Goal: Information Seeking & Learning: Learn about a topic

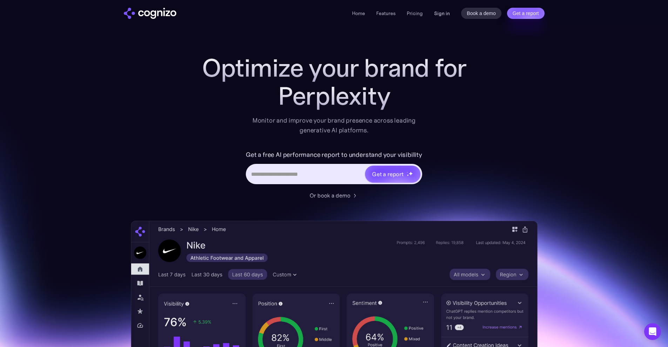
click at [438, 16] on link "Sign in" at bounding box center [442, 13] width 16 height 8
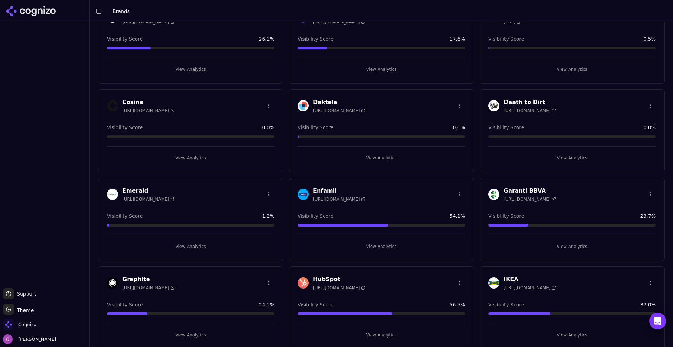
scroll to position [245, 0]
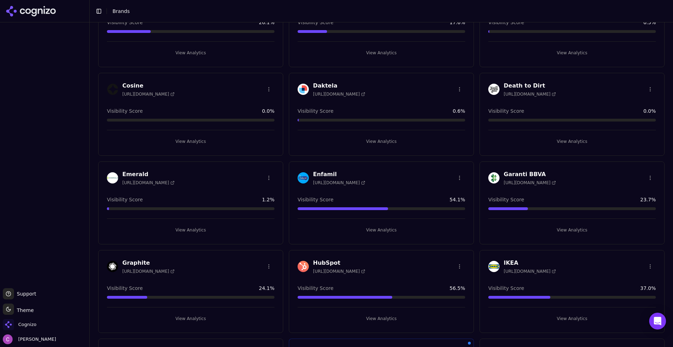
click at [358, 315] on button "View Analytics" at bounding box center [380, 318] width 167 height 11
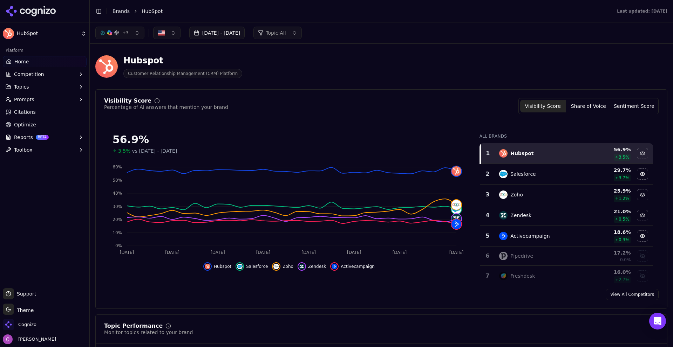
click at [312, 101] on div "Visibility Score Percentage of AI answers that mention your brand Visibility Sc…" at bounding box center [381, 106] width 554 height 16
click at [388, 93] on div "Visibility Score Percentage of AI answers that mention your brand Visibility Sc…" at bounding box center [381, 199] width 572 height 220
click at [289, 69] on div "Hubspot Customer Relationship Management (CRM) Platform" at bounding box center [252, 66] width 314 height 23
click at [388, 100] on div "Visibility Score Percentage of AI answers that mention your brand Visibility Sc…" at bounding box center [381, 106] width 554 height 16
click at [127, 29] on button "+ 3" at bounding box center [119, 33] width 49 height 13
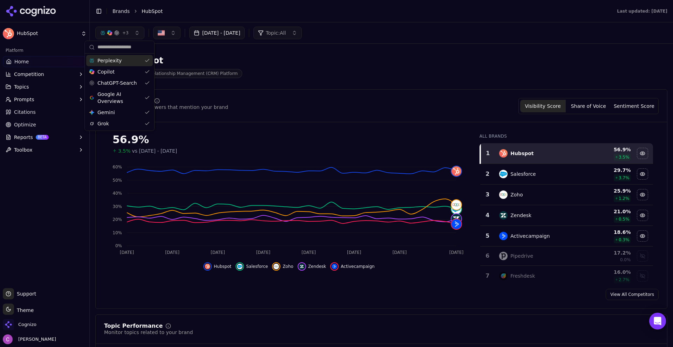
click at [127, 29] on button "+ 3" at bounding box center [119, 33] width 49 height 13
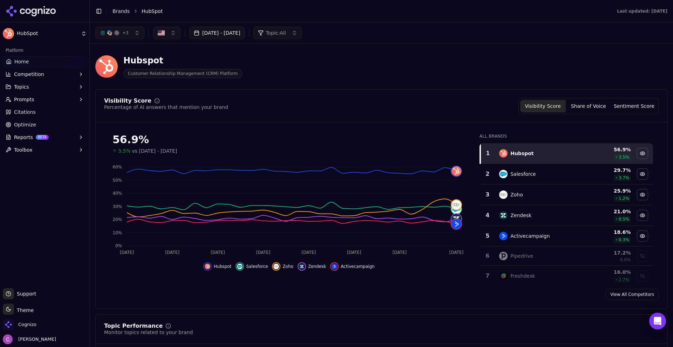
click at [278, 59] on div "Hubspot Customer Relationship Management (CRM) Platform" at bounding box center [252, 66] width 314 height 23
click at [286, 31] on span "Topic: All" at bounding box center [276, 32] width 20 height 7
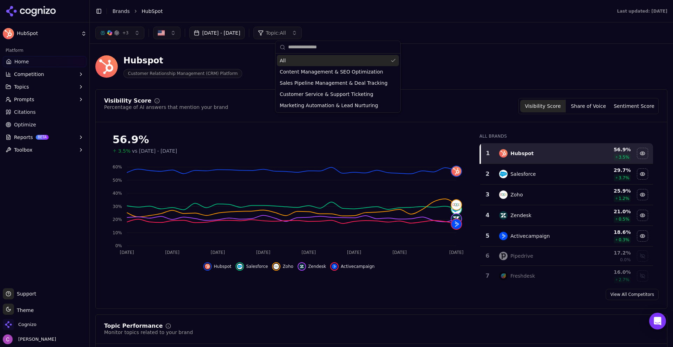
click at [286, 31] on span "Topic: All" at bounding box center [276, 32] width 20 height 7
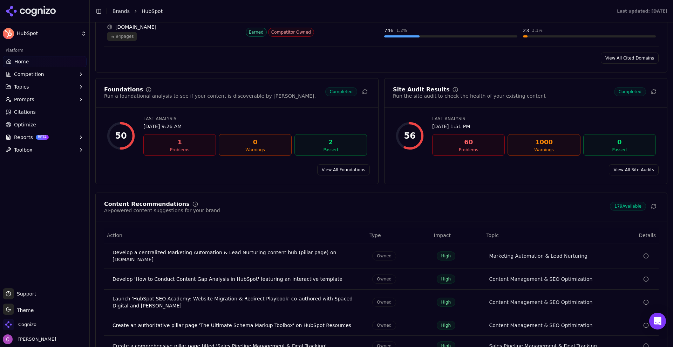
scroll to position [911, 0]
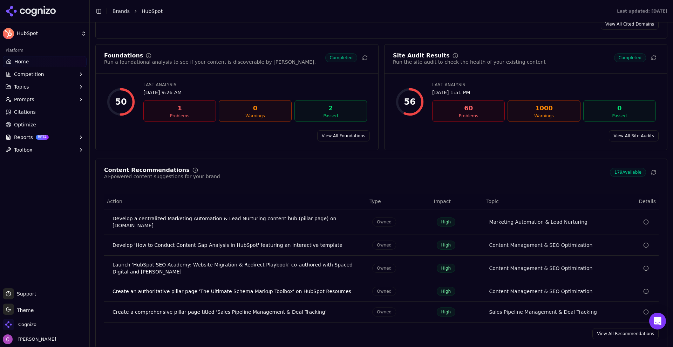
click at [66, 101] on button "Prompts" at bounding box center [45, 99] width 84 height 11
click at [28, 112] on span "Active" at bounding box center [44, 110] width 61 height 7
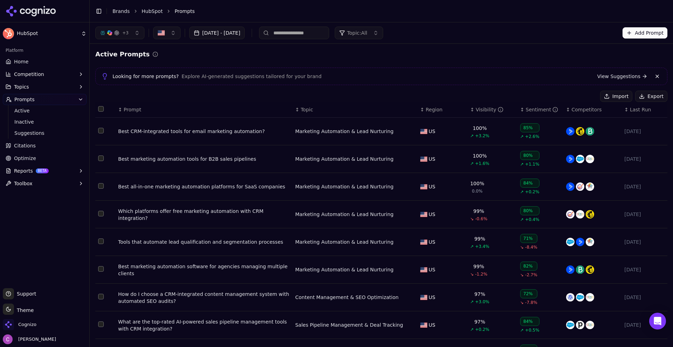
click at [130, 111] on span "Prompt" at bounding box center [133, 109] width 18 height 7
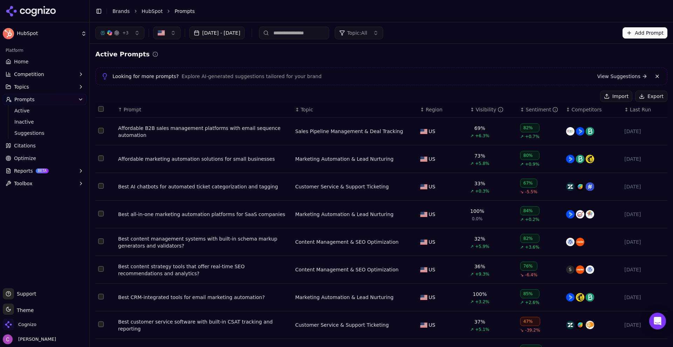
click at [197, 135] on div "Affordable B2B sales management platforms with email sequence automation" at bounding box center [203, 132] width 171 height 14
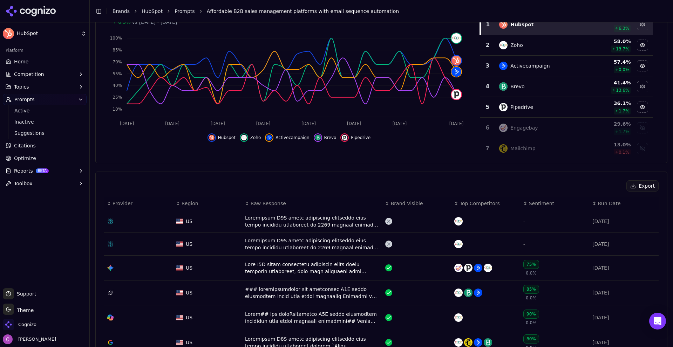
scroll to position [210, 0]
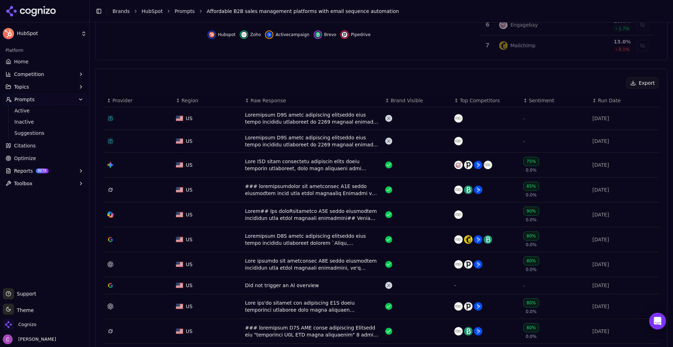
click at [276, 122] on div "Data table" at bounding box center [312, 118] width 135 height 14
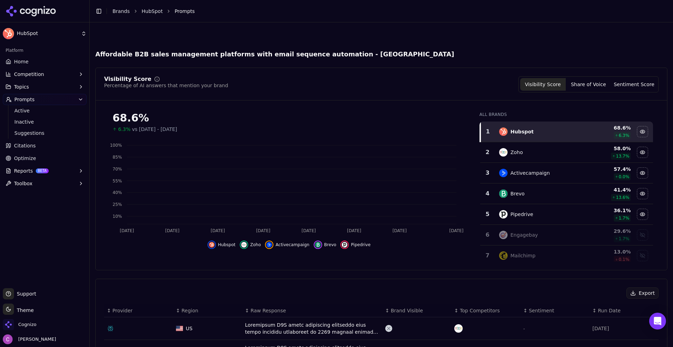
scroll to position [232, 0]
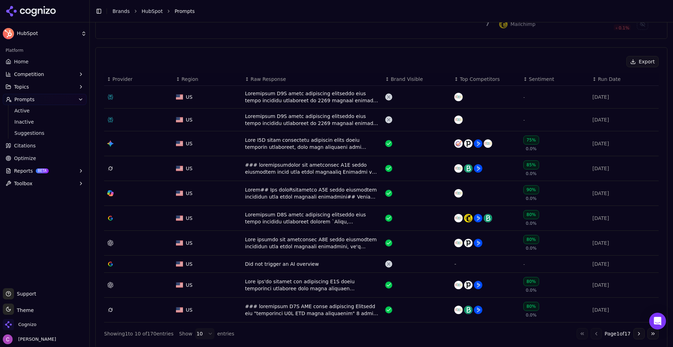
click at [639, 336] on div "Go to first page Go to previous page Page 1 of 17 Go to next page Go to last pa…" at bounding box center [617, 333] width 82 height 11
click at [41, 77] on span "Competition" at bounding box center [29, 74] width 30 height 7
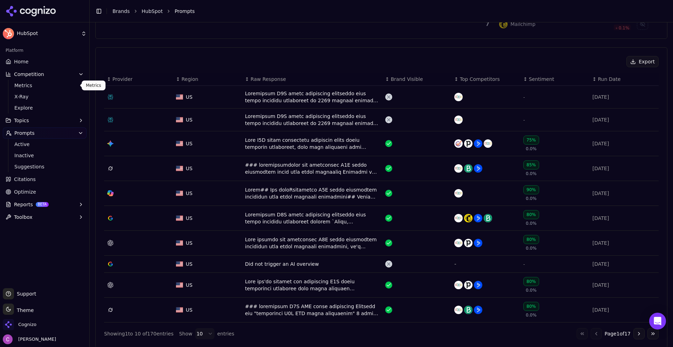
click at [38, 87] on span "Metrics" at bounding box center [44, 85] width 61 height 7
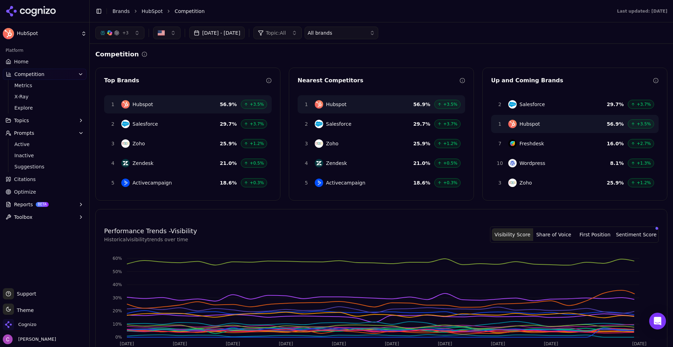
click at [271, 58] on div "Competition" at bounding box center [381, 54] width 572 height 10
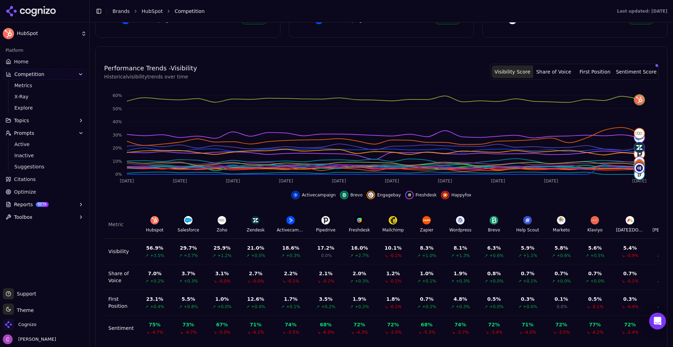
scroll to position [185, 0]
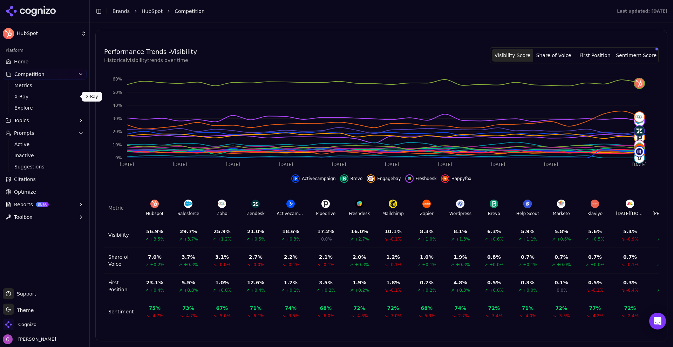
click at [22, 98] on span "X-Ray" at bounding box center [44, 96] width 61 height 7
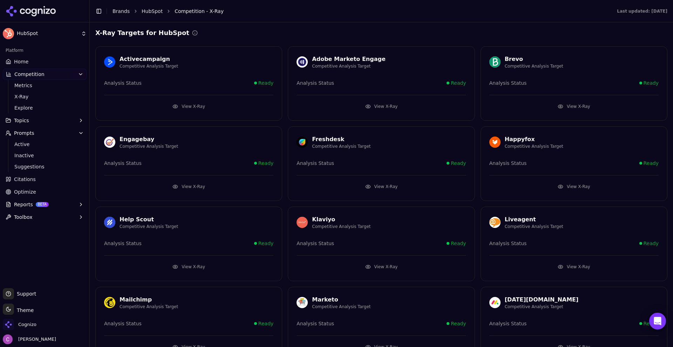
click at [194, 107] on button "View X-Ray" at bounding box center [188, 106] width 169 height 11
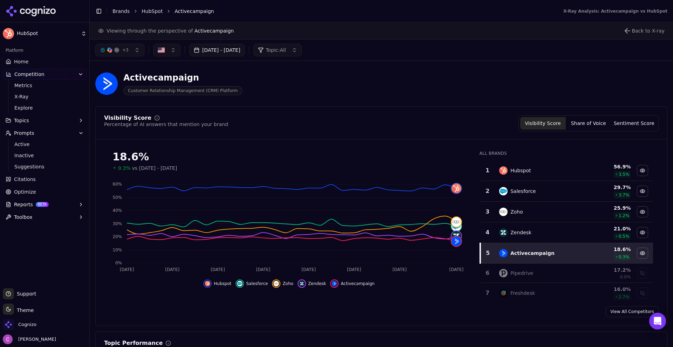
click at [28, 180] on span "Citations" at bounding box center [25, 179] width 22 height 7
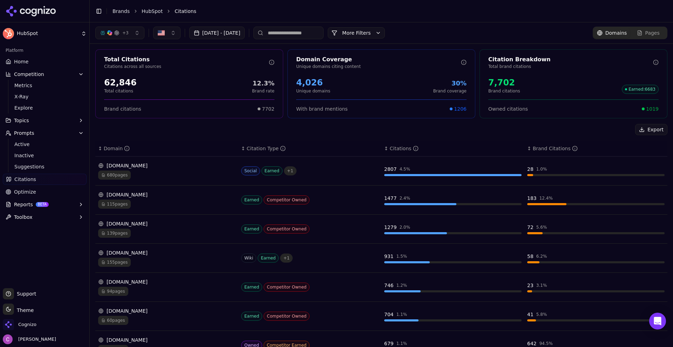
click at [128, 32] on span "+ 3" at bounding box center [125, 33] width 6 height 6
click at [129, 32] on button "+ 3" at bounding box center [119, 33] width 49 height 13
click at [385, 31] on button "More Filters" at bounding box center [356, 32] width 57 height 11
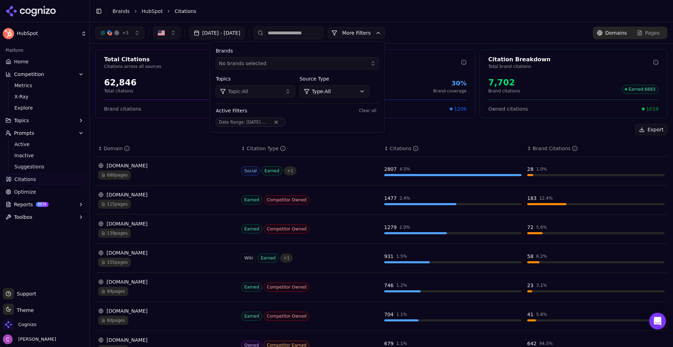
click at [349, 91] on html "HubSpot Platform Home Competition Metrics X-Ray Explore Topics Prompts Active I…" at bounding box center [336, 173] width 673 height 347
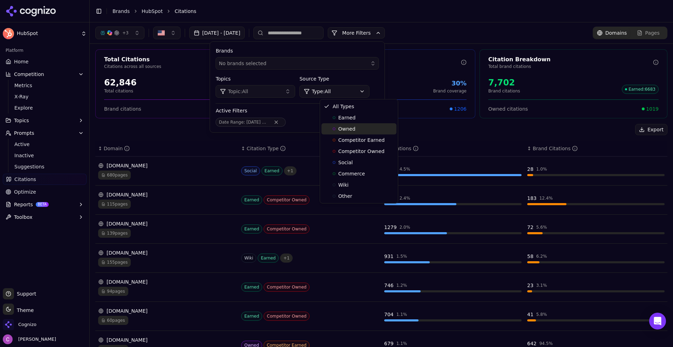
click at [360, 130] on div "Owned" at bounding box center [358, 128] width 75 height 11
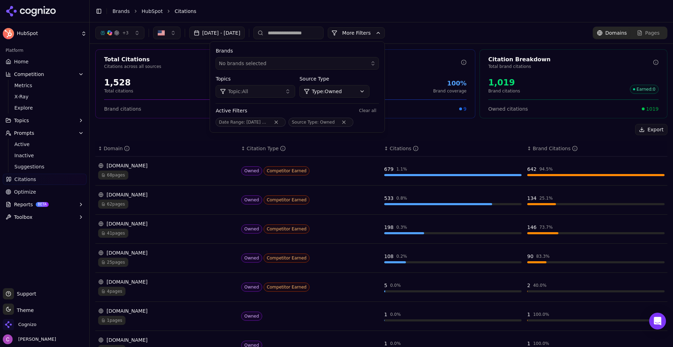
click at [433, 130] on div "Export" at bounding box center [381, 129] width 572 height 11
click at [379, 27] on button "More Filters" at bounding box center [356, 32] width 57 height 11
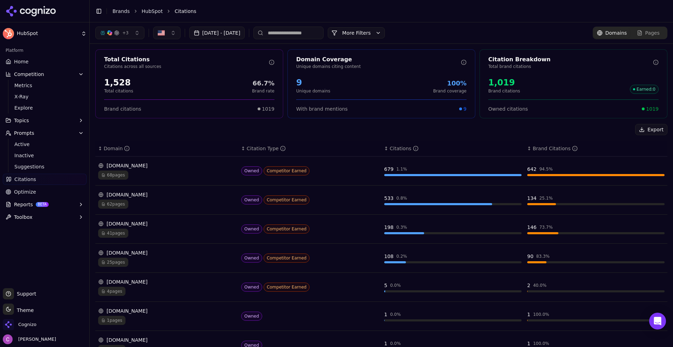
click at [377, 35] on button "More Filters" at bounding box center [356, 32] width 57 height 11
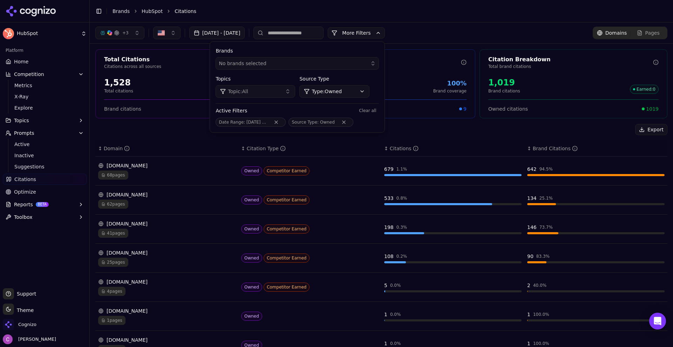
click at [354, 93] on html "HubSpot Platform Home Competition Metrics X-Ray Explore Topics Prompts Active I…" at bounding box center [336, 173] width 673 height 347
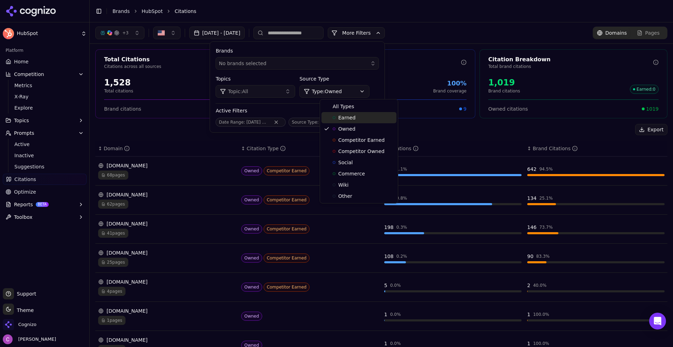
click at [346, 113] on div "Earned" at bounding box center [358, 117] width 75 height 11
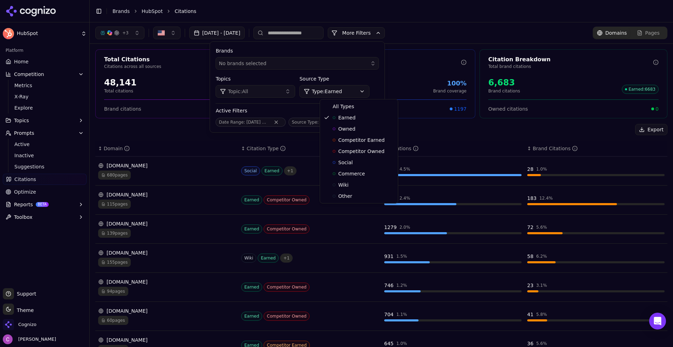
click at [367, 92] on html "HubSpot Platform Home Competition Metrics X-Ray Explore Topics Prompts Active I…" at bounding box center [336, 173] width 673 height 347
click at [358, 105] on div "All Types" at bounding box center [358, 106] width 75 height 11
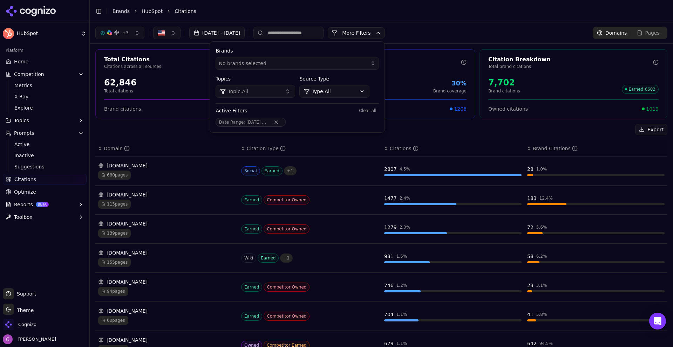
click at [440, 124] on div "Total Citations Citations across all sources 62,846 Total citations 12.3% Brand…" at bounding box center [381, 257] width 583 height 426
click at [385, 33] on button "More Filters" at bounding box center [356, 32] width 57 height 11
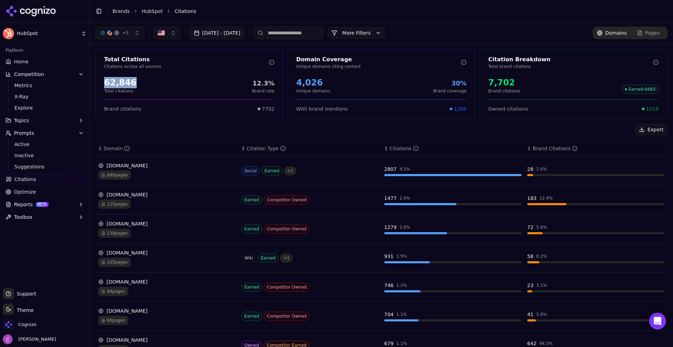
drag, startPoint x: 106, startPoint y: 84, endPoint x: 163, endPoint y: 87, distance: 57.2
click at [163, 87] on div "62,846 Total citations 12.3% Brand rate" at bounding box center [189, 85] width 170 height 17
click at [164, 87] on div "62,846 Total citations 12.3% Brand rate" at bounding box center [189, 85] width 170 height 17
drag, startPoint x: 295, startPoint y: 81, endPoint x: 343, endPoint y: 79, distance: 48.4
click at [342, 79] on div "4,026 Unique domains 30% Brand coverage" at bounding box center [381, 85] width 187 height 22
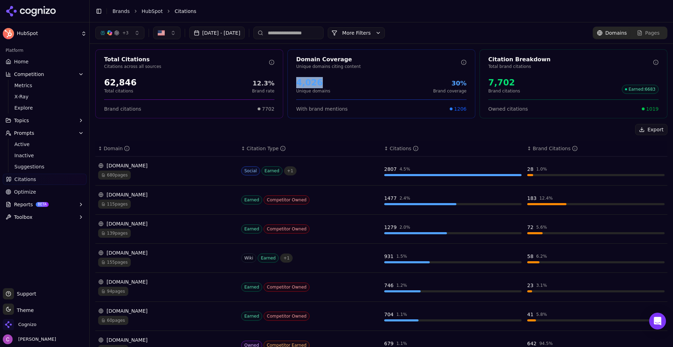
click at [343, 80] on div "4,026 Unique domains 30% Brand coverage" at bounding box center [381, 85] width 170 height 17
drag, startPoint x: 483, startPoint y: 84, endPoint x: 512, endPoint y: 83, distance: 29.5
click at [511, 83] on div "7,702 Brand citations Earned : 6683" at bounding box center [573, 85] width 187 height 22
click at [525, 84] on div "7,702 Brand citations Earned : 6683" at bounding box center [573, 85] width 170 height 17
click at [527, 82] on div "7,702 Brand citations Earned : 6683" at bounding box center [573, 85] width 170 height 17
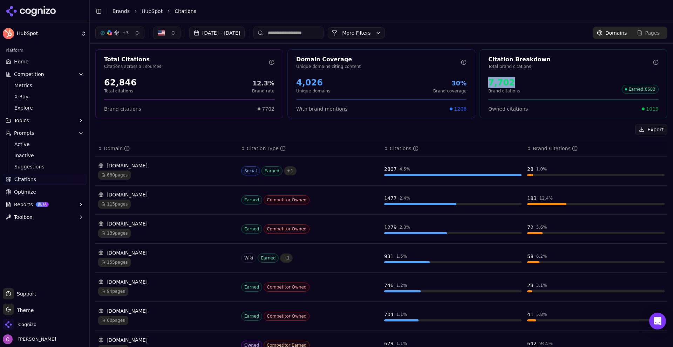
click at [504, 85] on div "7,702" at bounding box center [504, 82] width 32 height 11
click at [535, 84] on div "7,702 Brand citations Earned : 6683" at bounding box center [573, 85] width 170 height 17
drag, startPoint x: 639, startPoint y: 109, endPoint x: 655, endPoint y: 111, distance: 15.5
click at [656, 110] on div "Owned citations 1019" at bounding box center [573, 106] width 187 height 13
click at [632, 111] on div "Owned citations 1019" at bounding box center [573, 108] width 170 height 7
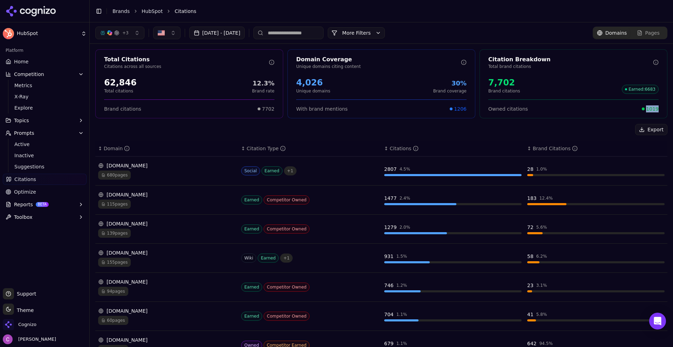
click at [643, 107] on div "1019" at bounding box center [650, 108] width 17 height 7
click at [647, 108] on span "1019" at bounding box center [652, 108] width 13 height 7
click at [208, 125] on div "Export" at bounding box center [381, 129] width 572 height 11
click at [648, 108] on span "1019" at bounding box center [652, 108] width 13 height 7
click at [648, 107] on span "1019" at bounding box center [652, 108] width 13 height 7
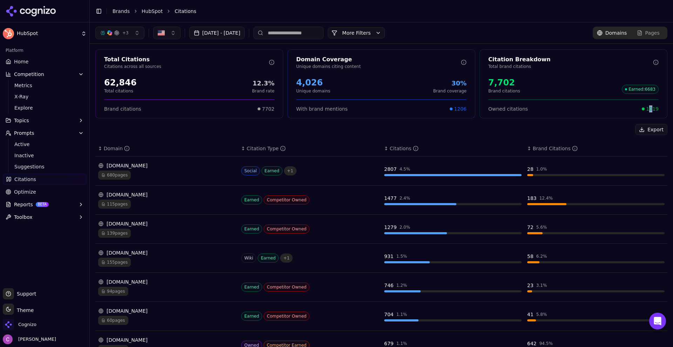
click at [648, 107] on span "1019" at bounding box center [652, 108] width 13 height 7
click at [357, 138] on div "Export ↕ Domain ↕ Citation Type ↕ Citations ↕ Brand Citations [DOMAIN_NAME] 680…" at bounding box center [381, 294] width 572 height 340
click at [135, 173] on div "680 pages" at bounding box center [166, 175] width 137 height 9
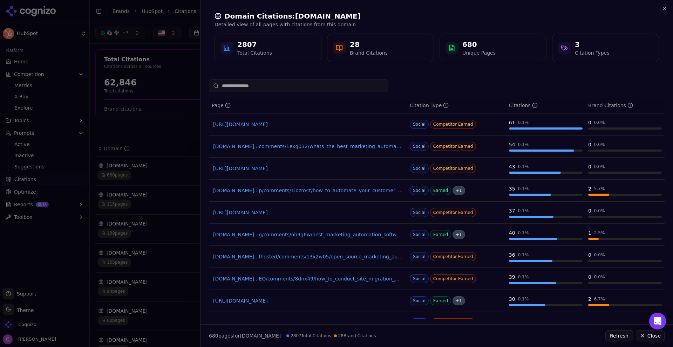
click at [136, 131] on div at bounding box center [336, 173] width 673 height 347
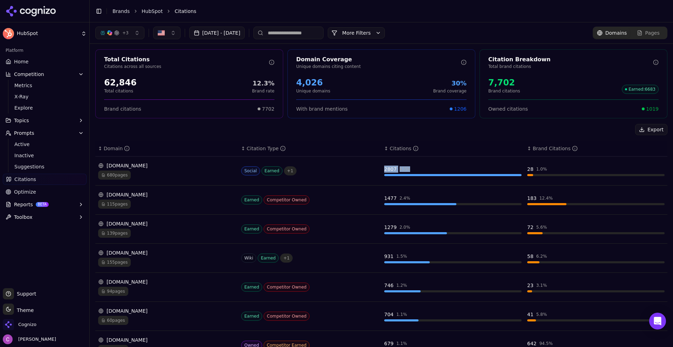
drag, startPoint x: 375, startPoint y: 169, endPoint x: 409, endPoint y: 169, distance: 33.6
click at [409, 169] on tr "[DOMAIN_NAME] 680 pages Social Earned + 1 2807 4.5 % 28 1.0 %" at bounding box center [381, 171] width 572 height 29
click at [439, 131] on div "Export" at bounding box center [381, 129] width 572 height 11
drag, startPoint x: 522, startPoint y: 171, endPoint x: 540, endPoint y: 170, distance: 17.5
click at [539, 171] on td "28 1.0 %" at bounding box center [595, 171] width 143 height 29
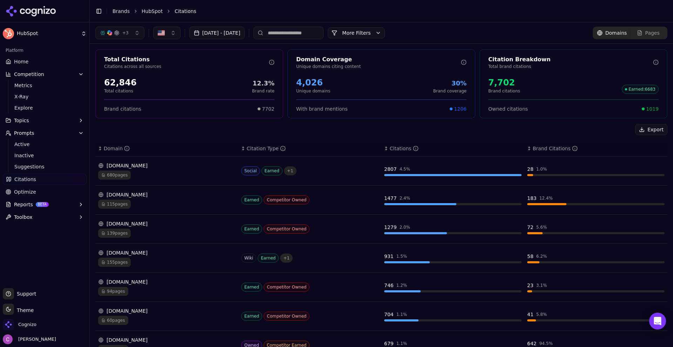
click at [519, 126] on div "Export" at bounding box center [381, 129] width 572 height 11
click at [193, 175] on div "680 pages" at bounding box center [166, 175] width 137 height 9
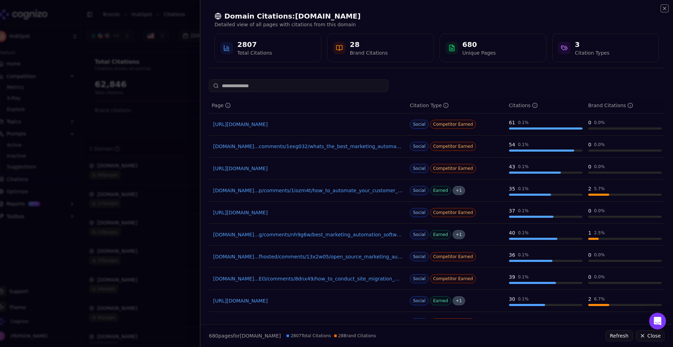
click at [663, 8] on icon "button" at bounding box center [665, 9] width 6 height 6
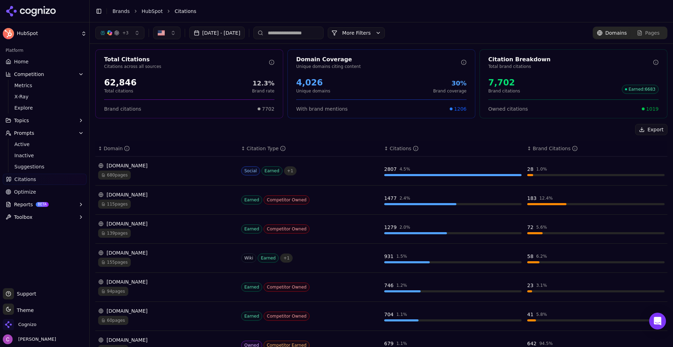
click at [42, 194] on link "Optimize" at bounding box center [45, 191] width 84 height 11
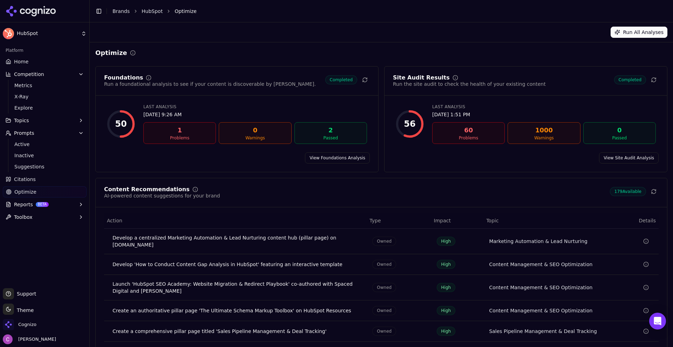
click at [323, 33] on div "Run All Analyses" at bounding box center [381, 32] width 572 height 11
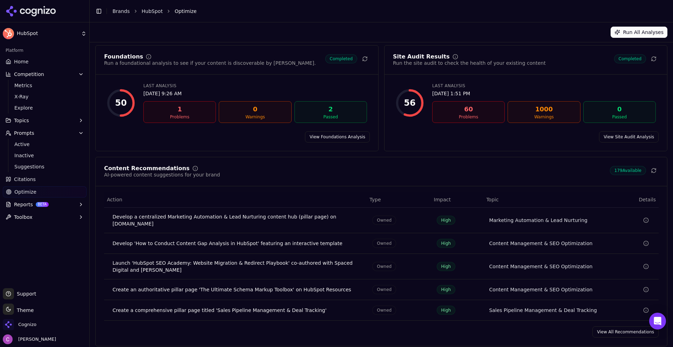
click at [620, 331] on link "View All Recommendations" at bounding box center [625, 332] width 66 height 11
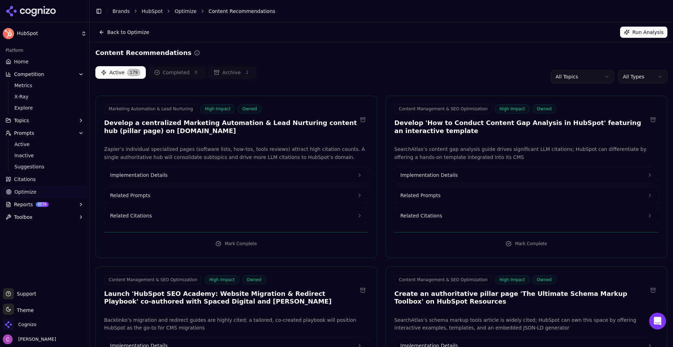
click at [273, 119] on h3 "Develop a centralized Marketing Automation & Lead Nurturing content hub (pillar…" at bounding box center [230, 127] width 253 height 16
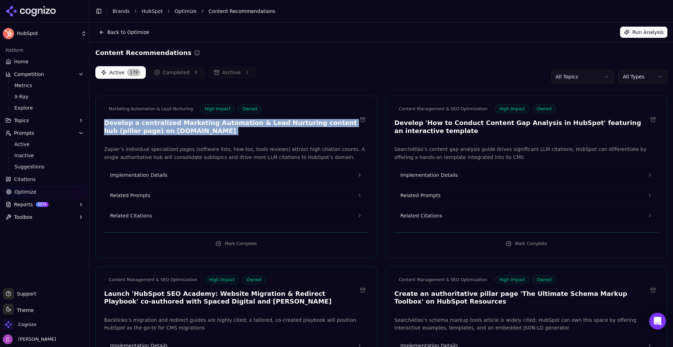
drag, startPoint x: 272, startPoint y: 119, endPoint x: 271, endPoint y: 124, distance: 4.9
click at [271, 124] on h3 "Develop a centralized Marketing Automation & Lead Nurturing content hub (pillar…" at bounding box center [230, 127] width 253 height 16
click at [268, 125] on h3 "Develop a centralized Marketing Automation & Lead Nurturing content hub (pillar…" at bounding box center [230, 127] width 253 height 16
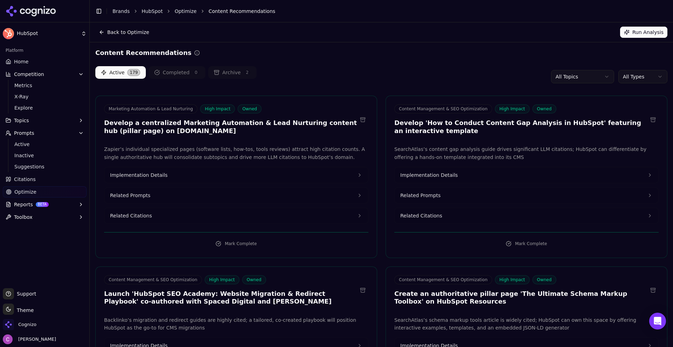
click at [152, 194] on button "Related Prompts" at bounding box center [236, 195] width 264 height 15
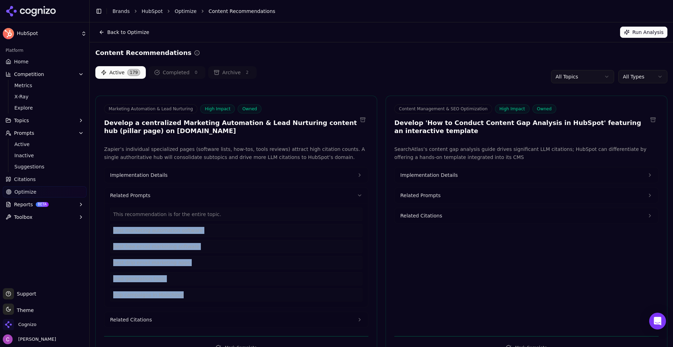
drag, startPoint x: 182, startPoint y: 300, endPoint x: 102, endPoint y: 233, distance: 104.4
click at [102, 233] on div "Zapier’s individual specialized pages (software lists, how-tos, tools reviews) …" at bounding box center [236, 236] width 281 height 183
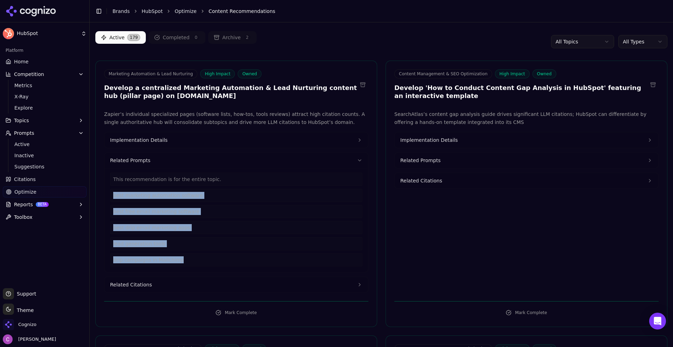
click at [158, 282] on button "Related Citations" at bounding box center [236, 284] width 264 height 15
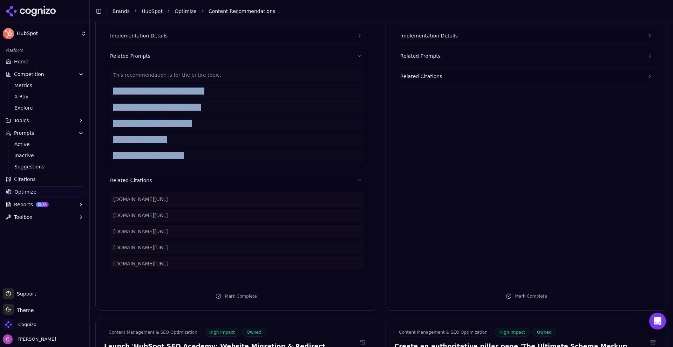
scroll to position [140, 0]
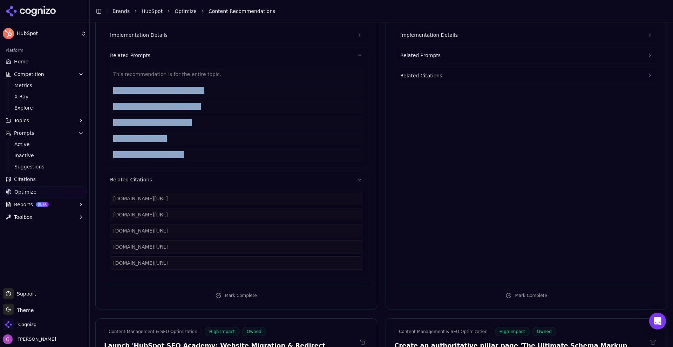
drag, startPoint x: 213, startPoint y: 264, endPoint x: 144, endPoint y: 210, distance: 87.8
click at [108, 199] on div "[DOMAIN_NAME][URL] [DOMAIN_NAME][URL] [DOMAIN_NAME][URL] [DOMAIN_NAME][URL] [DO…" at bounding box center [236, 231] width 264 height 88
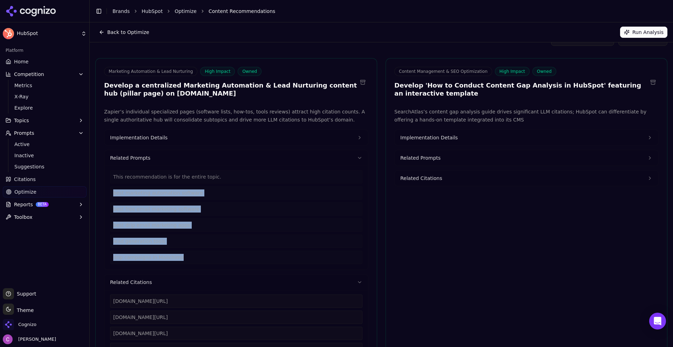
scroll to position [35, 0]
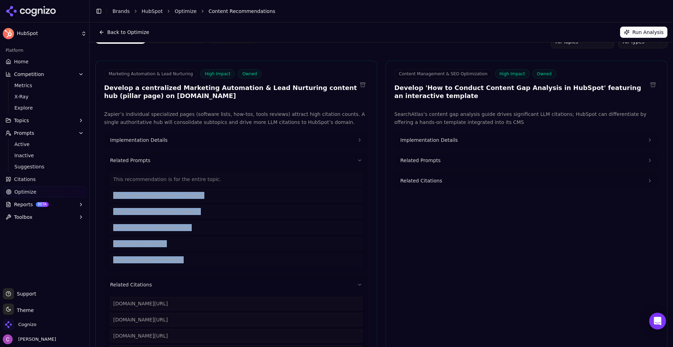
click at [172, 138] on button "Implementation Details" at bounding box center [236, 139] width 264 height 15
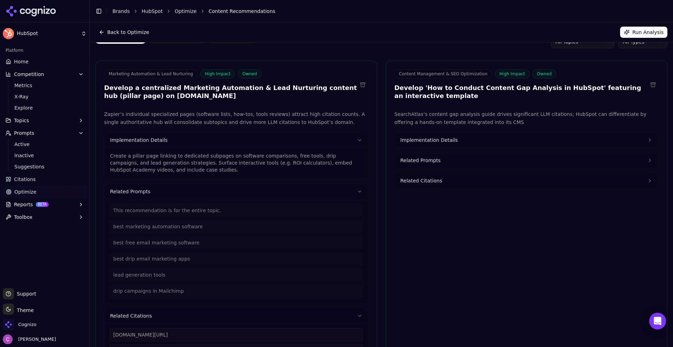
click at [180, 167] on p "Create a pillar page linking to dedicated subpages on software comparisons, fre…" at bounding box center [236, 162] width 252 height 21
click at [182, 165] on p "Create a pillar page linking to dedicated subpages on software comparisons, fre…" at bounding box center [236, 162] width 252 height 21
click at [183, 165] on p "Create a pillar page linking to dedicated subpages on software comparisons, fre…" at bounding box center [236, 162] width 252 height 21
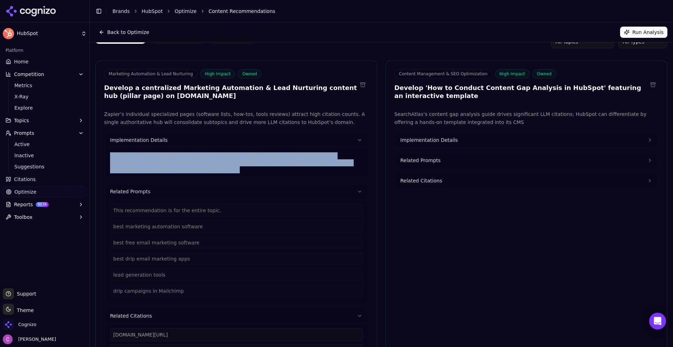
click at [182, 165] on p "Create a pillar page linking to dedicated subpages on software comparisons, fre…" at bounding box center [236, 162] width 252 height 21
click at [432, 143] on span "Implementation Details" at bounding box center [428, 140] width 57 height 7
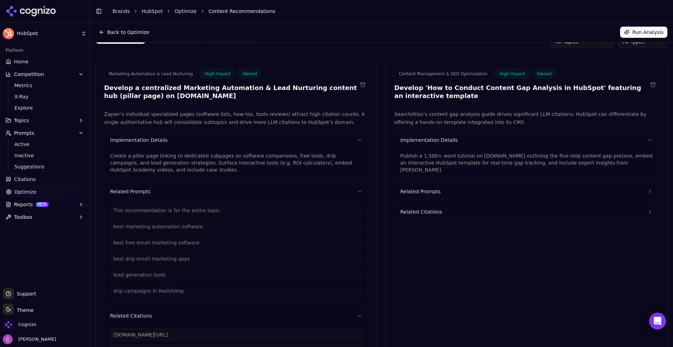
click at [438, 165] on p "Publish a 1,500+ word tutorial on [DOMAIN_NAME] outlining the five-step content…" at bounding box center [526, 162] width 252 height 21
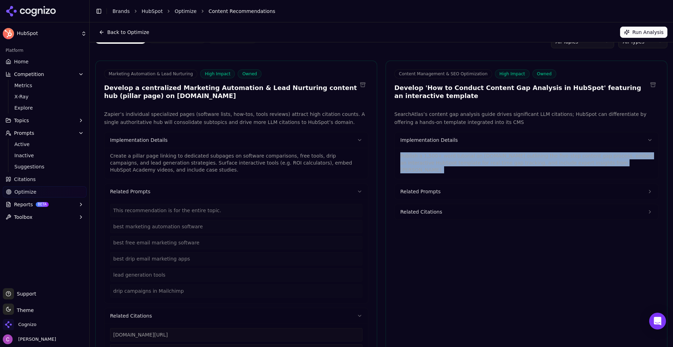
click at [438, 165] on p "Publish a 1,500+ word tutorial on [DOMAIN_NAME] outlining the five-step content…" at bounding box center [526, 162] width 252 height 21
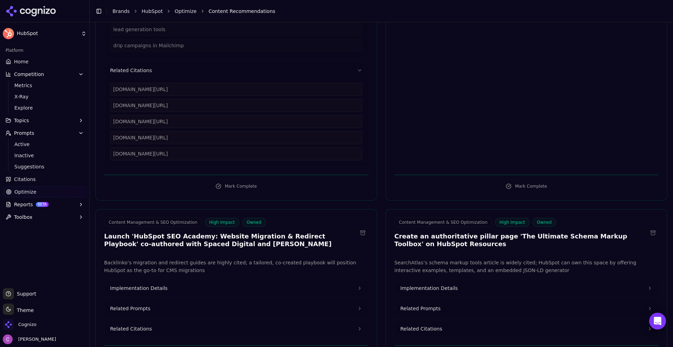
scroll to position [385, 0]
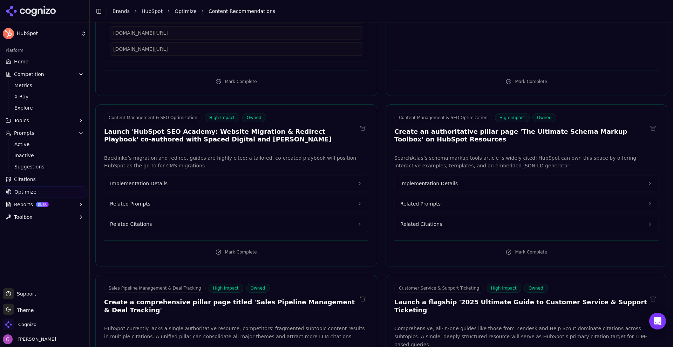
click at [343, 187] on button "Implementation Details" at bounding box center [236, 183] width 264 height 15
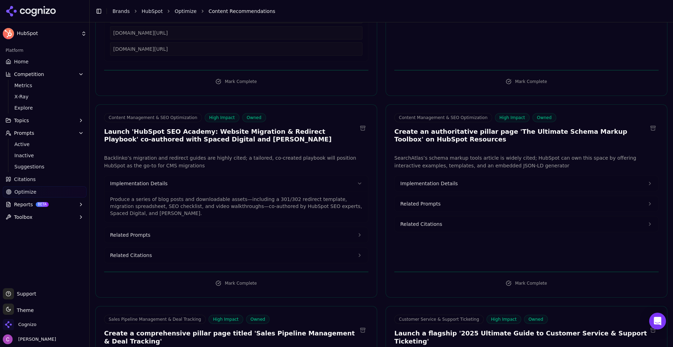
click at [227, 203] on p "Produce a series of blog posts and downloadable assets—including a 301/302 redi…" at bounding box center [236, 206] width 252 height 21
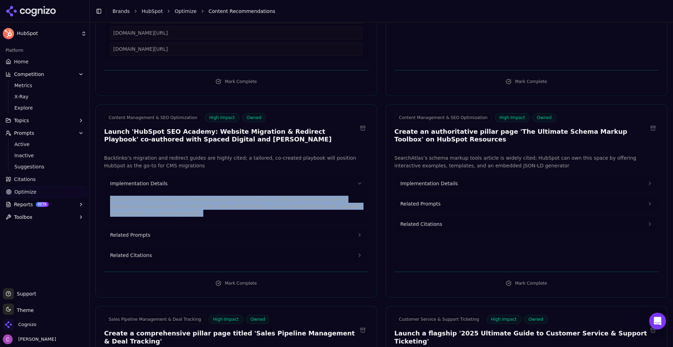
click at [227, 203] on p "Produce a series of blog posts and downloadable assets—including a 301/302 redi…" at bounding box center [236, 206] width 252 height 21
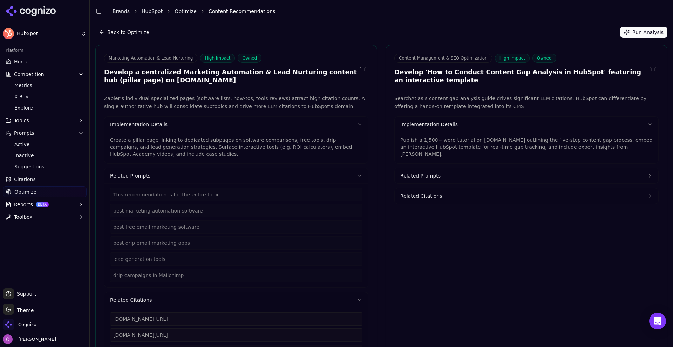
scroll to position [0, 0]
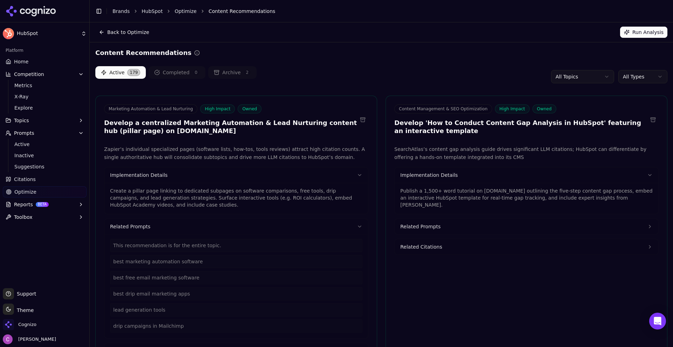
click at [645, 77] on html "HubSpot Platform Home Competition Metrics X-Ray Explore Topics Prompts Active I…" at bounding box center [336, 173] width 673 height 347
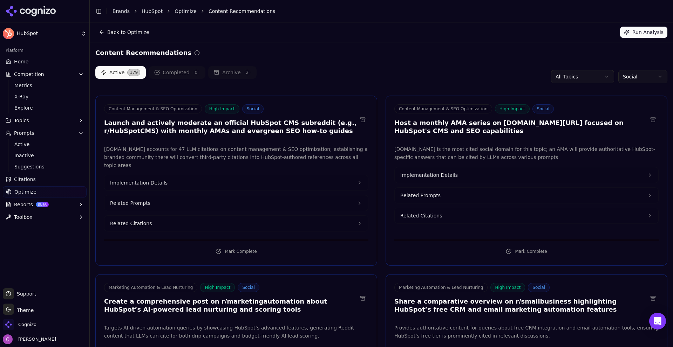
click at [374, 80] on div "Active 179 Completed 0 Archive 2 All Topics Social" at bounding box center [381, 76] width 572 height 21
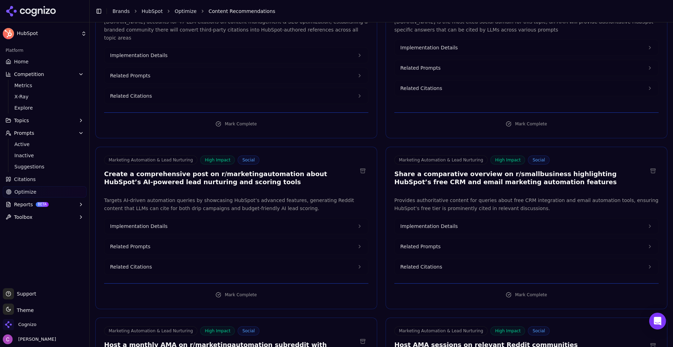
scroll to position [140, 0]
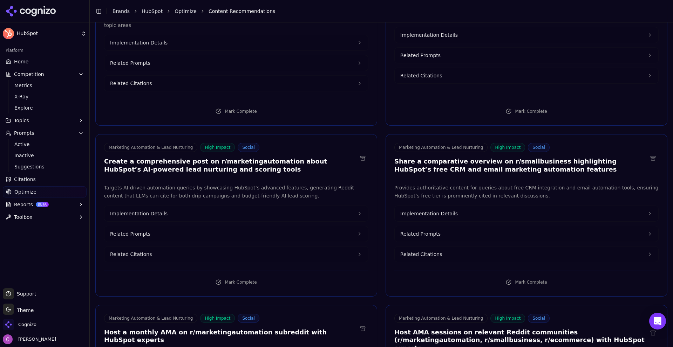
click at [220, 158] on h3 "Create a comprehensive post on r/marketingautomation about HubSpot’s AI-powered…" at bounding box center [230, 166] width 253 height 16
click at [520, 158] on h3 "Share a comparative overview on r/smallbusiness highlighting HubSpot’s free CRM…" at bounding box center [520, 166] width 253 height 16
drag, startPoint x: 520, startPoint y: 154, endPoint x: 508, endPoint y: 161, distance: 13.3
click at [520, 158] on h3 "Share a comparative overview on r/smallbusiness highlighting HubSpot’s free CRM…" at bounding box center [520, 166] width 253 height 16
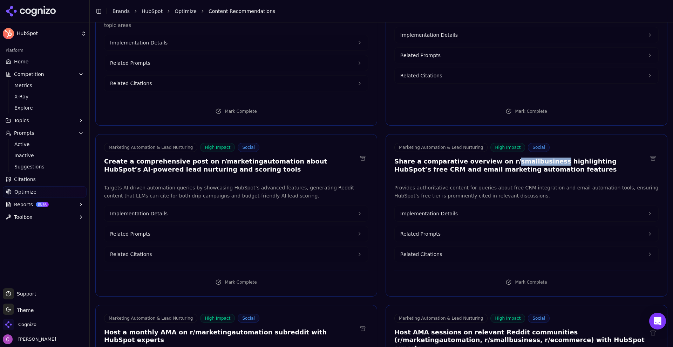
click at [453, 226] on button "Related Prompts" at bounding box center [527, 233] width 264 height 15
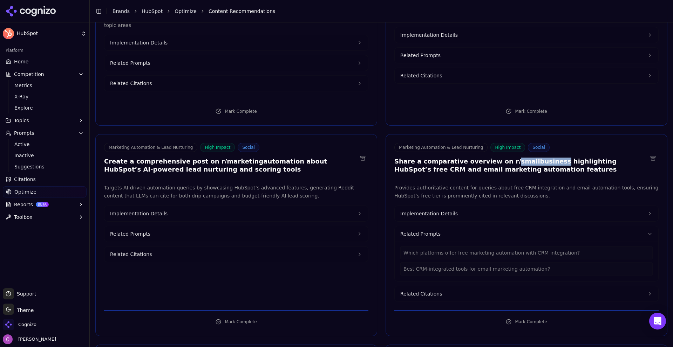
click at [232, 226] on button "Related Prompts" at bounding box center [236, 233] width 264 height 15
click at [232, 208] on button "Implementation Details" at bounding box center [236, 213] width 264 height 15
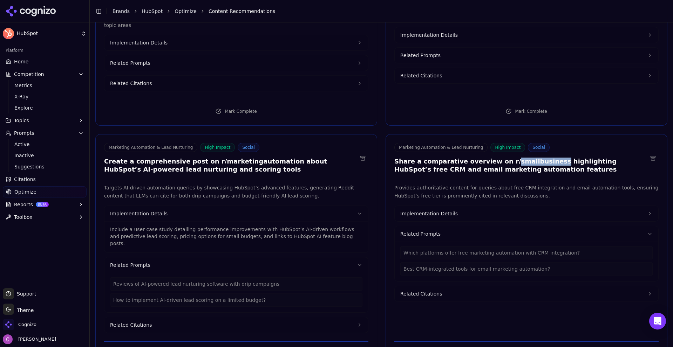
click at [429, 210] on button "Implementation Details" at bounding box center [527, 213] width 264 height 15
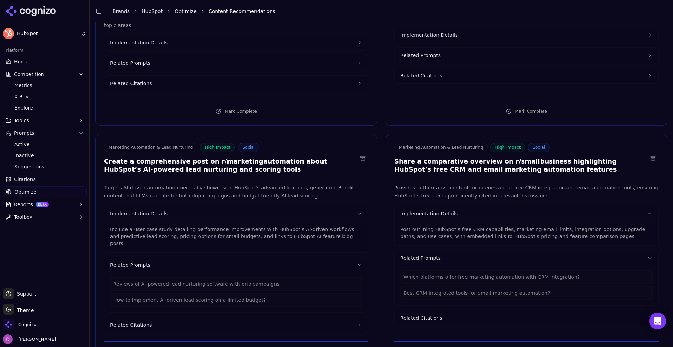
click at [440, 226] on p "Post outlining HubSpot’s free CRM capabilities, marketing email limits, integra…" at bounding box center [526, 233] width 252 height 14
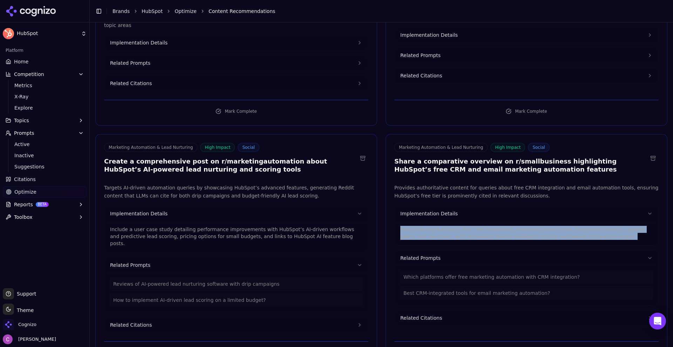
click at [439, 226] on p "Post outlining HubSpot’s free CRM capabilities, marketing email limits, integra…" at bounding box center [526, 233] width 252 height 14
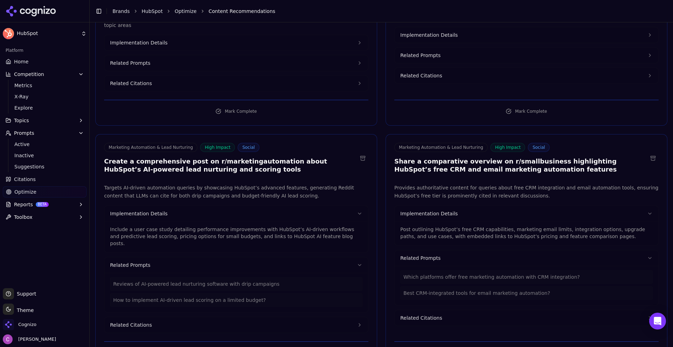
click at [258, 226] on p "Include a user case study detailing performance improvements with HubSpot’s AI-…" at bounding box center [236, 236] width 252 height 21
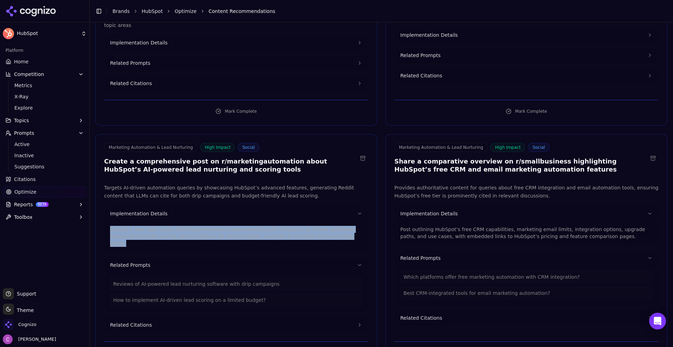
click at [258, 226] on p "Include a user case study detailing performance improvements with HubSpot’s AI-…" at bounding box center [236, 236] width 252 height 21
click at [259, 226] on p "Include a user case study detailing performance improvements with HubSpot’s AI-…" at bounding box center [236, 236] width 252 height 21
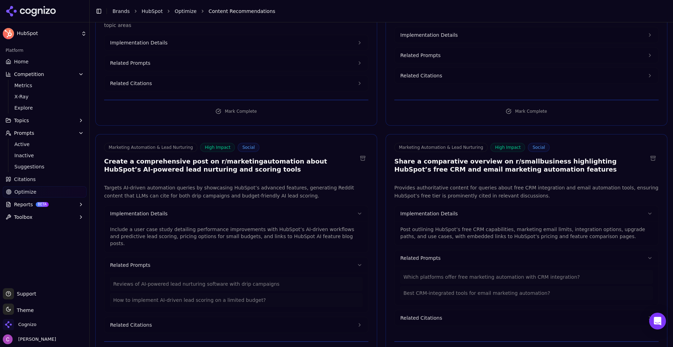
click at [297, 226] on p "Include a user case study detailing performance improvements with HubSpot’s AI-…" at bounding box center [236, 236] width 252 height 21
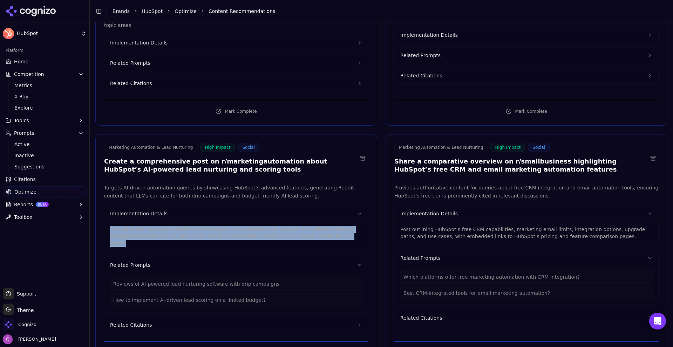
click at [297, 226] on p "Include a user case study detailing performance improvements with HubSpot’s AI-…" at bounding box center [236, 236] width 252 height 21
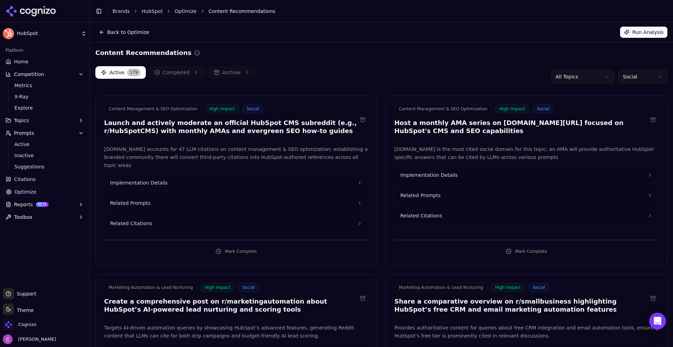
click at [184, 13] on link "Optimize" at bounding box center [186, 11] width 22 height 7
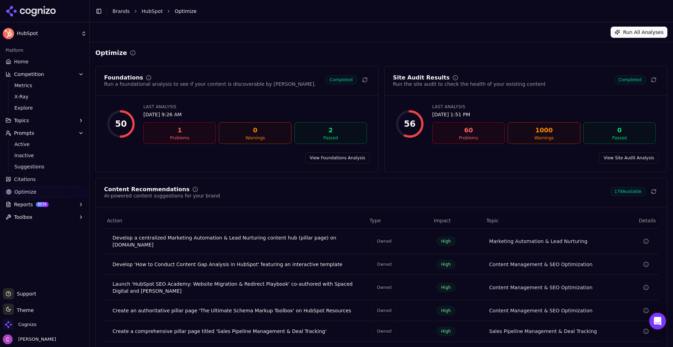
click at [343, 159] on link "View Foundations Analysis" at bounding box center [337, 157] width 65 height 11
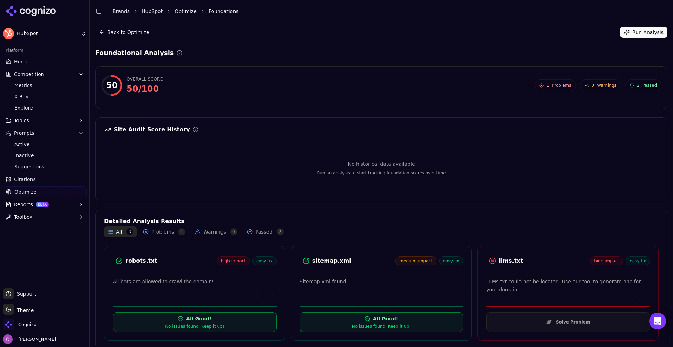
scroll to position [8, 0]
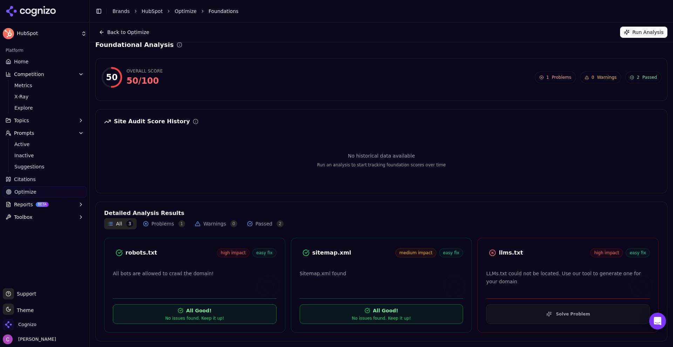
click at [137, 250] on div "robots.txt" at bounding box center [170, 253] width 91 height 8
click at [136, 250] on div "robots.txt" at bounding box center [170, 253] width 91 height 8
click at [139, 252] on div "robots.txt" at bounding box center [170, 253] width 91 height 8
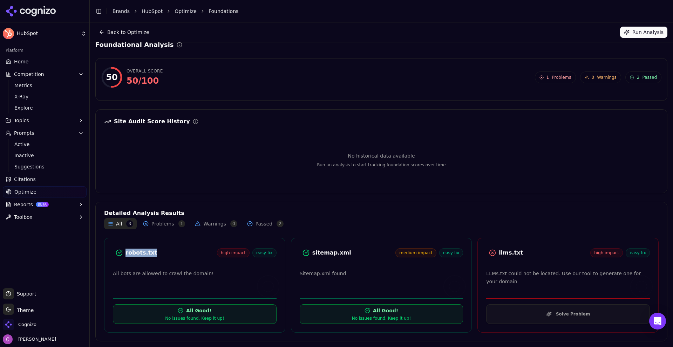
click at [139, 252] on div "robots.txt" at bounding box center [170, 253] width 91 height 8
click at [499, 251] on div "llms.txt" at bounding box center [544, 253] width 91 height 8
click at [525, 313] on button "Solve Problem" at bounding box center [568, 315] width 164 height 20
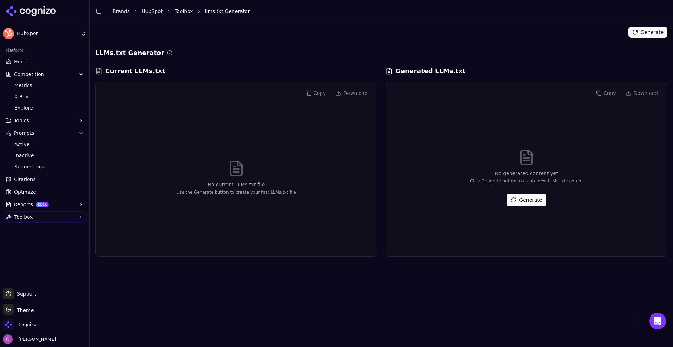
click at [517, 196] on button "Generate" at bounding box center [526, 200] width 40 height 13
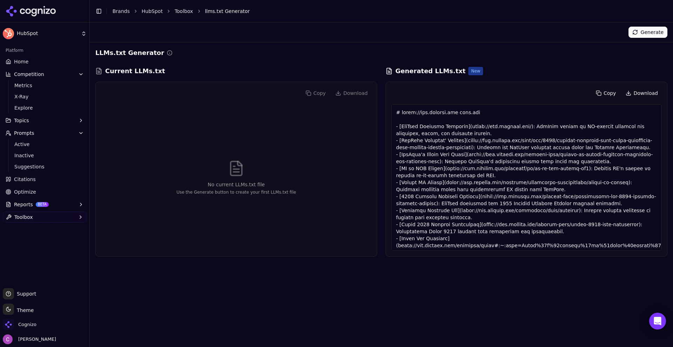
click at [176, 12] on link "Toolbox" at bounding box center [184, 11] width 19 height 7
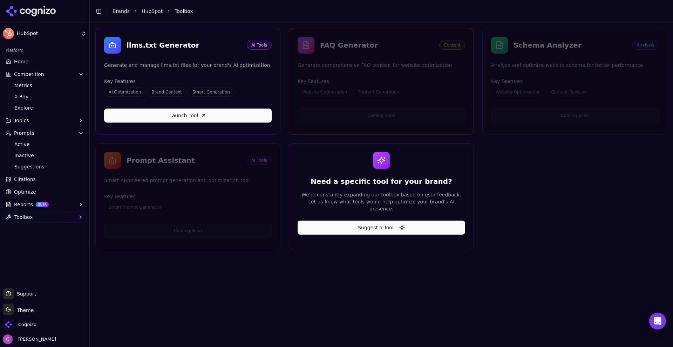
click at [30, 193] on span "Optimize" at bounding box center [25, 192] width 22 height 7
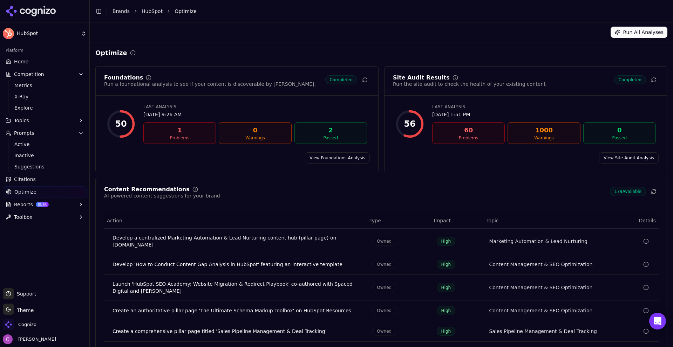
click at [610, 160] on link "View Site Audit Analysis" at bounding box center [629, 157] width 60 height 11
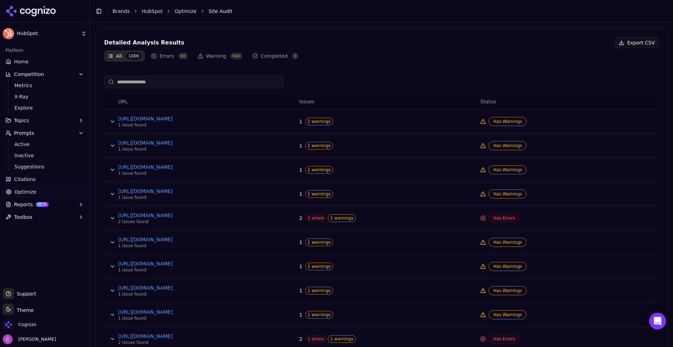
scroll to position [245, 0]
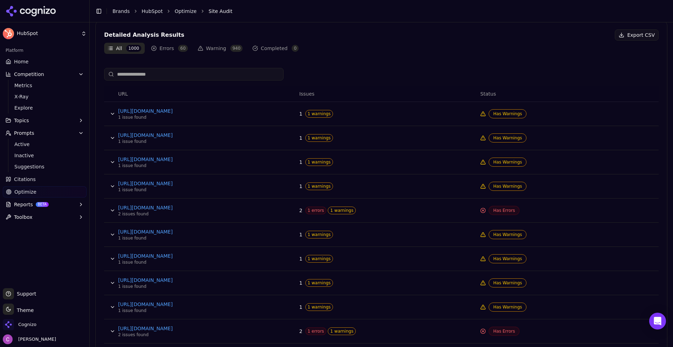
click at [311, 212] on span "1 errors" at bounding box center [315, 211] width 21 height 8
click at [112, 210] on button "Data table" at bounding box center [112, 210] width 11 height 11
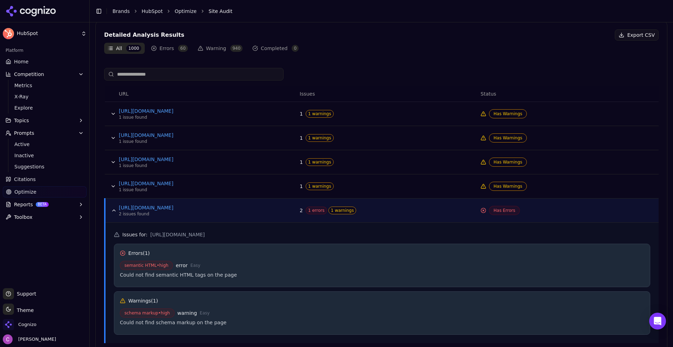
click at [131, 266] on span "semantic HTML • high" at bounding box center [146, 265] width 53 height 9
drag, startPoint x: 133, startPoint y: 271, endPoint x: 201, endPoint y: 272, distance: 67.6
click at [186, 273] on div "semantic HTML • high error Easy Could not find semantic HTML tags on the page" at bounding box center [382, 271] width 524 height 20
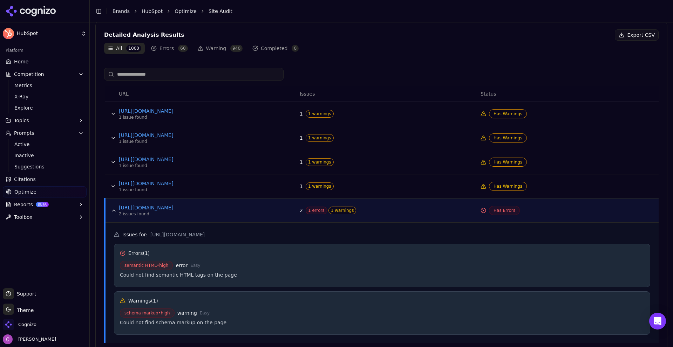
click at [230, 270] on div "semantic HTML • high error Easy Could not find semantic HTML tags on the page" at bounding box center [382, 271] width 524 height 20
drag, startPoint x: 136, startPoint y: 275, endPoint x: 252, endPoint y: 280, distance: 116.4
click at [230, 279] on div "semantic HTML • high error Easy Could not find semantic HTML tags on the page" at bounding box center [382, 271] width 524 height 20
click at [257, 275] on div "Could not find semantic HTML tags on the page" at bounding box center [382, 275] width 524 height 7
click at [222, 273] on div "Could not find semantic HTML tags on the page" at bounding box center [382, 275] width 524 height 7
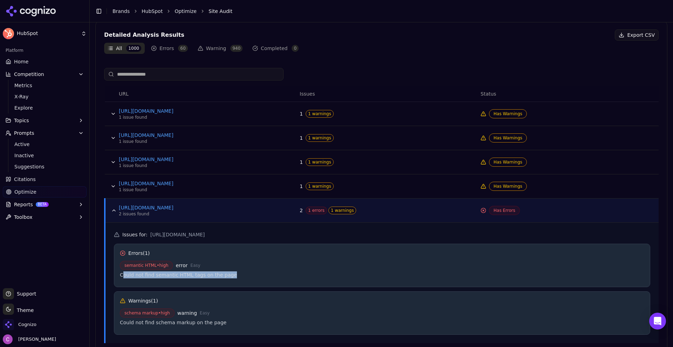
click at [195, 274] on div "Could not find semantic HTML tags on the page" at bounding box center [382, 275] width 524 height 7
click at [118, 214] on button "Data table" at bounding box center [113, 210] width 11 height 11
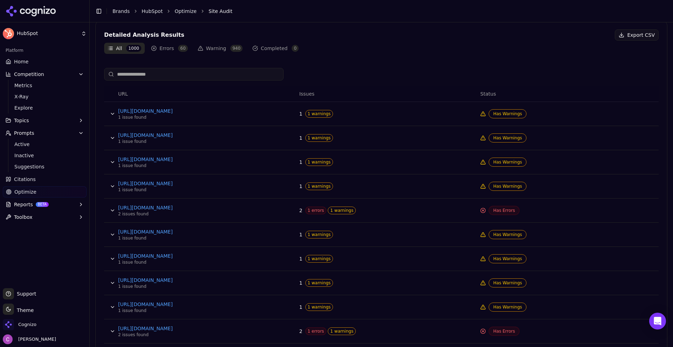
click at [59, 205] on button "Reports BETA" at bounding box center [45, 204] width 84 height 11
click at [47, 214] on span "PDF" at bounding box center [44, 215] width 61 height 7
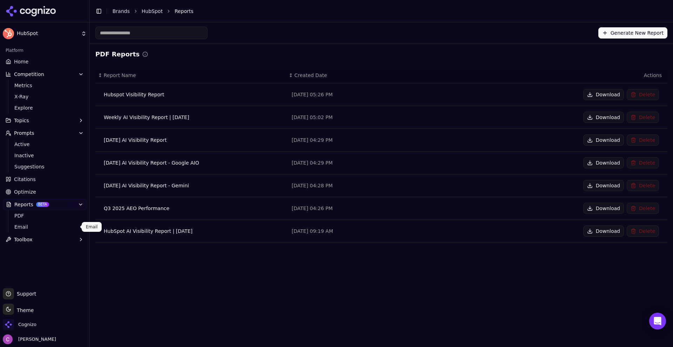
click at [22, 231] on link "Email" at bounding box center [45, 227] width 67 height 10
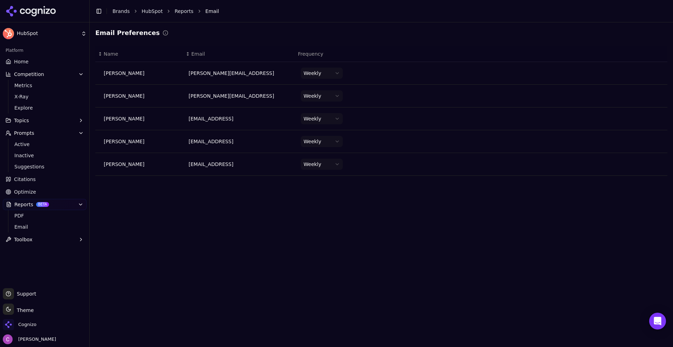
click at [19, 61] on span "Home" at bounding box center [21, 61] width 14 height 7
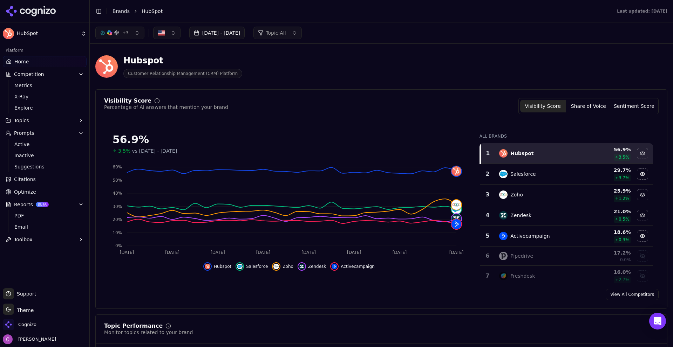
click at [397, 83] on div "Hubspot Customer Relationship Management (CRM) Platform" at bounding box center [381, 66] width 572 height 34
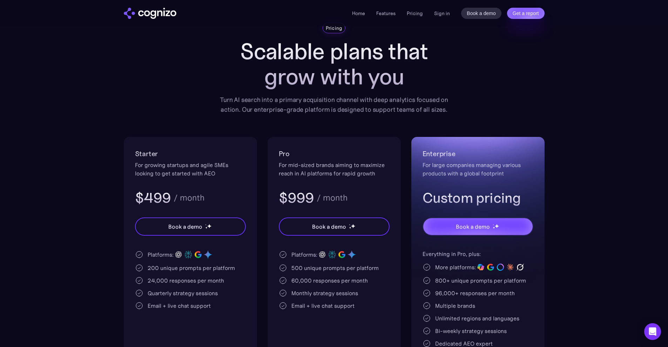
scroll to position [70, 0]
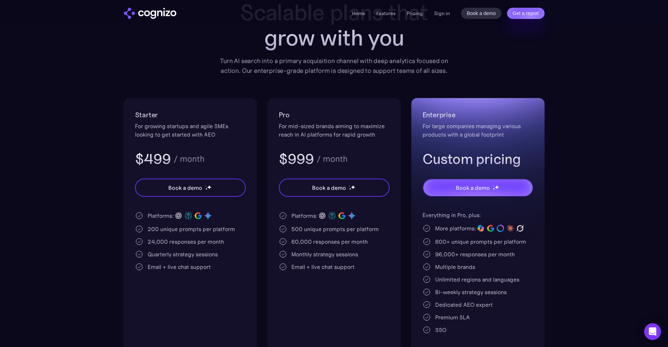
click at [182, 125] on div "For growing startups and agile SMEs looking to get started with AEO" at bounding box center [190, 130] width 111 height 17
click at [180, 124] on div "For growing startups and agile SMEs looking to get started with AEO" at bounding box center [190, 130] width 111 height 17
click at [219, 133] on div "For growing startups and agile SMEs looking to get started with AEO" at bounding box center [190, 130] width 111 height 17
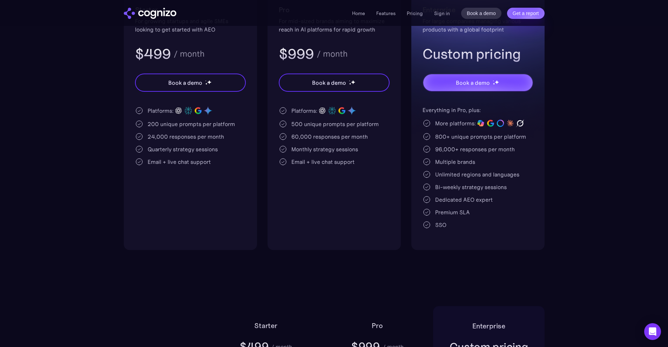
scroll to position [140, 0]
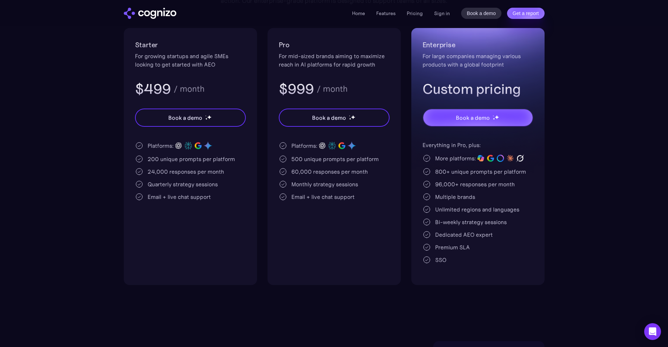
click at [151, 158] on div "200 unique prompts per platform" at bounding box center [191, 159] width 87 height 8
click at [150, 157] on div "200 unique prompts per platform" at bounding box center [191, 159] width 87 height 8
click at [176, 157] on div "200 unique prompts per platform" at bounding box center [191, 159] width 87 height 8
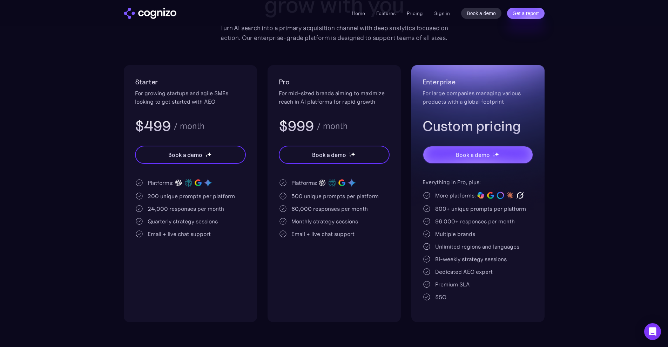
scroll to position [35, 0]
